Goal: Find specific page/section: Find specific page/section

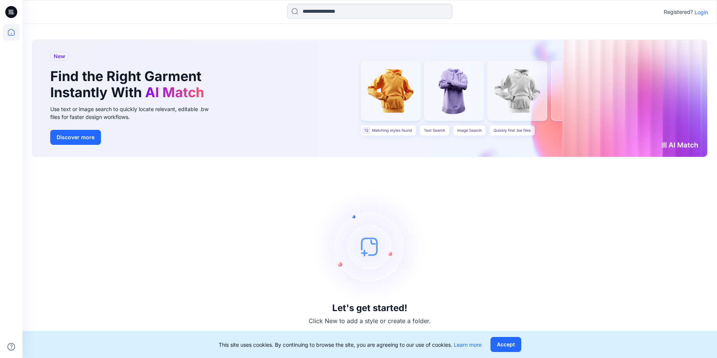
click at [371, 9] on input at bounding box center [369, 11] width 165 height 15
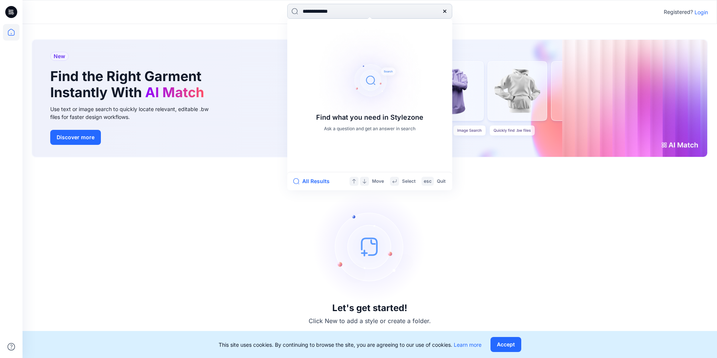
type input "**********"
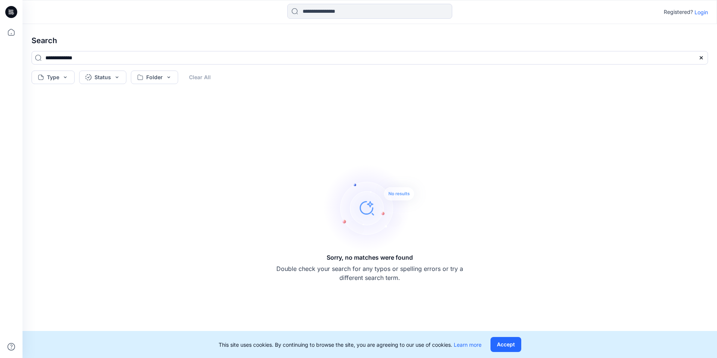
click at [703, 13] on p "Login" at bounding box center [700, 12] width 13 height 8
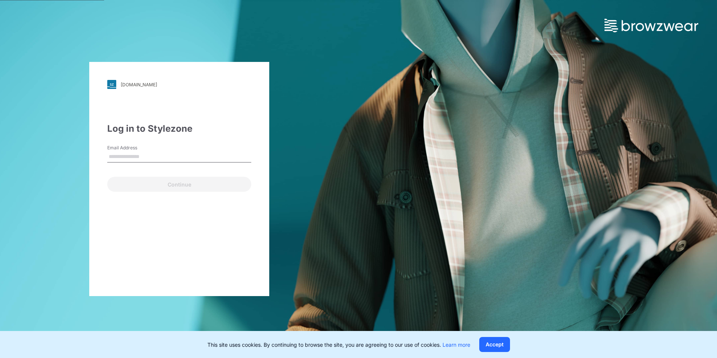
click at [129, 160] on input "Email Address" at bounding box center [179, 156] width 144 height 11
type input "**********"
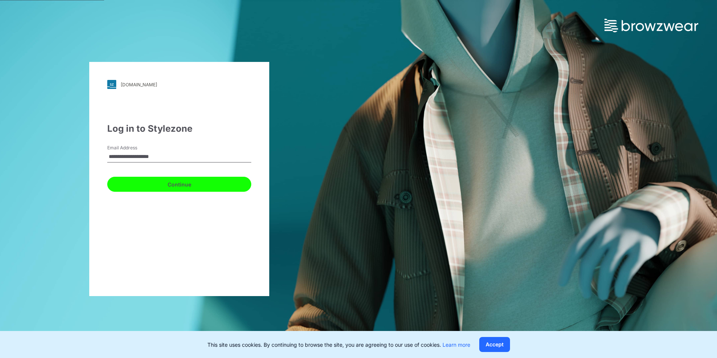
click at [143, 178] on button "Continue" at bounding box center [179, 184] width 144 height 15
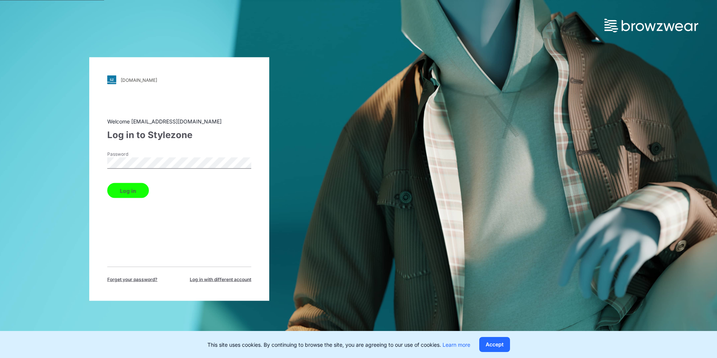
click at [124, 191] on button "Log in" at bounding box center [128, 190] width 42 height 15
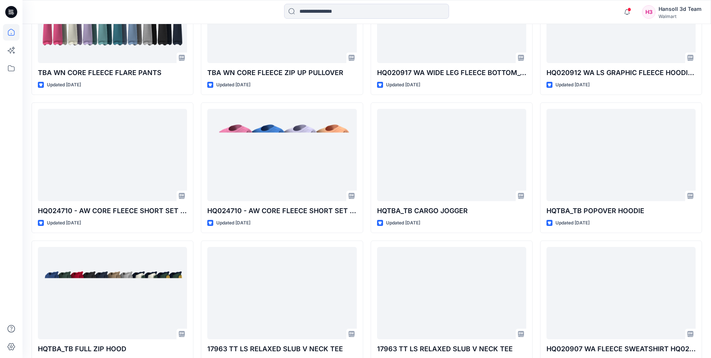
scroll to position [1149, 0]
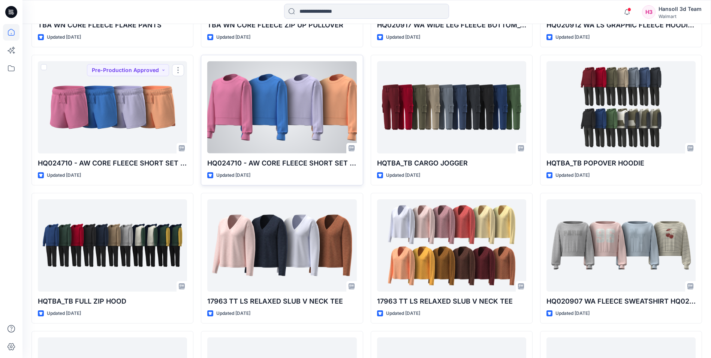
click at [255, 112] on div at bounding box center [281, 107] width 149 height 92
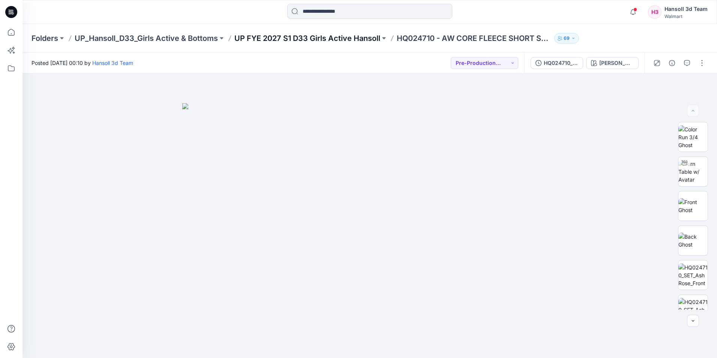
click at [351, 39] on p "UP FYE 2027 S1 D33 Girls Active Hansoll" at bounding box center [307, 38] width 146 height 10
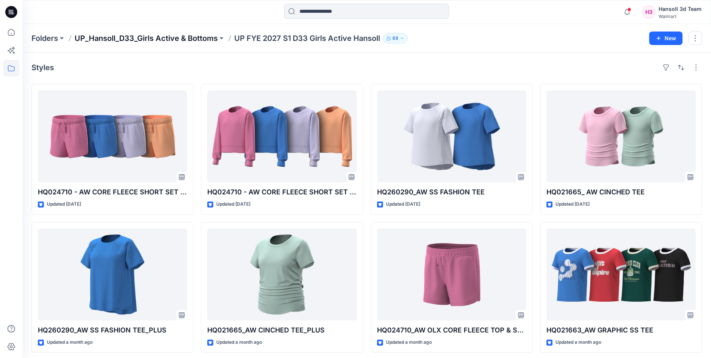
click at [204, 34] on p "UP_Hansoll_D33_Girls Active & Bottoms" at bounding box center [146, 38] width 143 height 10
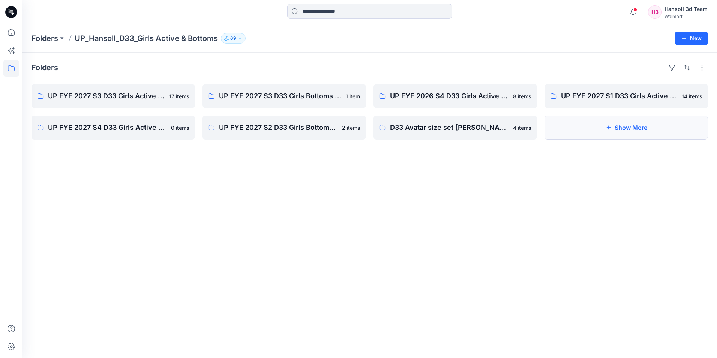
click at [595, 125] on button "Show More" at bounding box center [625, 127] width 163 height 24
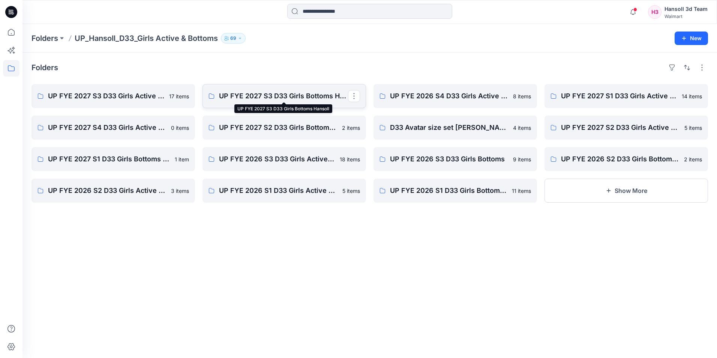
click at [305, 97] on p "UP FYE 2027 S3 D33 Girls Bottoms Hansoll" at bounding box center [283, 96] width 129 height 10
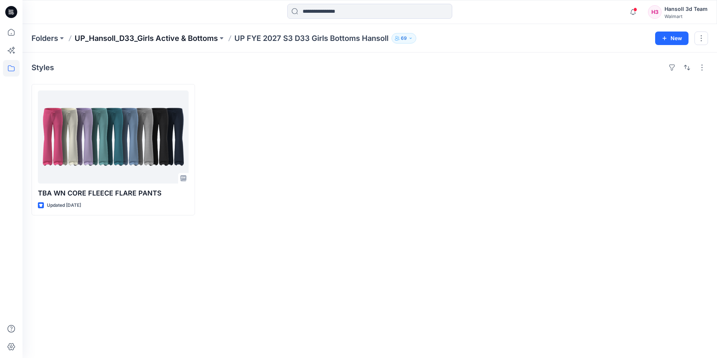
click at [174, 37] on p "UP_Hansoll_D33_Girls Active & Bottoms" at bounding box center [146, 38] width 143 height 10
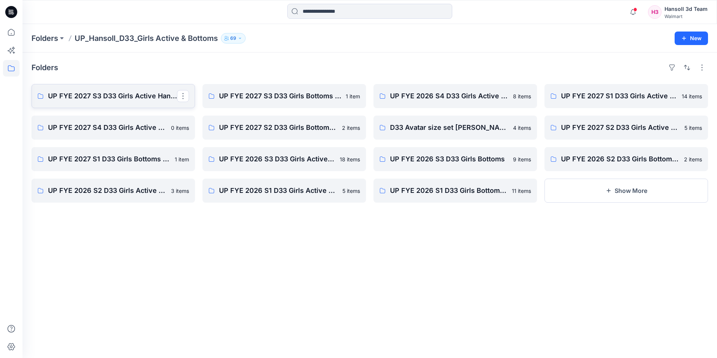
click at [142, 92] on p "UP FYE 2027 S3 D33 Girls Active Hansoll" at bounding box center [112, 96] width 129 height 10
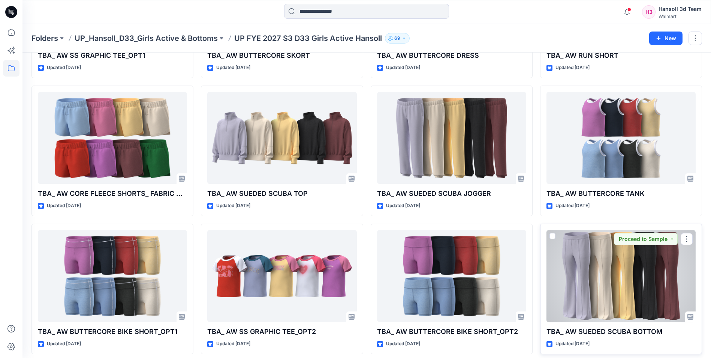
scroll to position [150, 0]
